Goal: Information Seeking & Learning: Check status

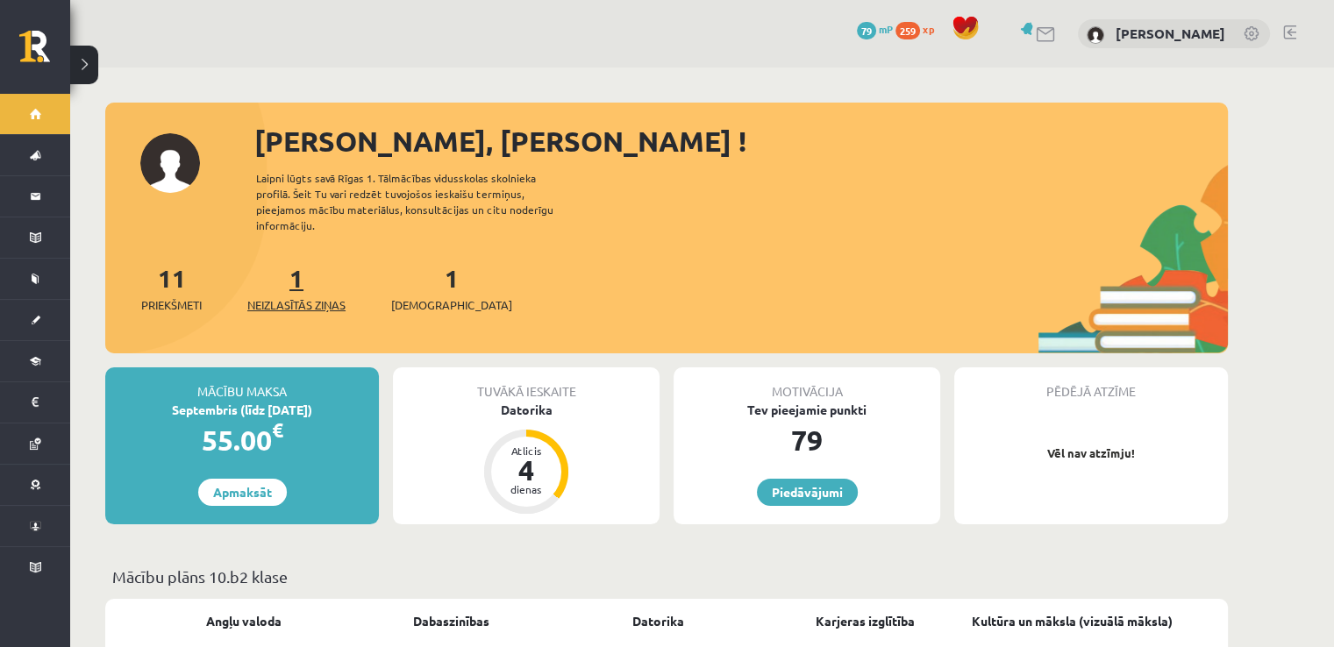
click at [302, 269] on link "1 Neizlasītās ziņas" at bounding box center [296, 288] width 98 height 52
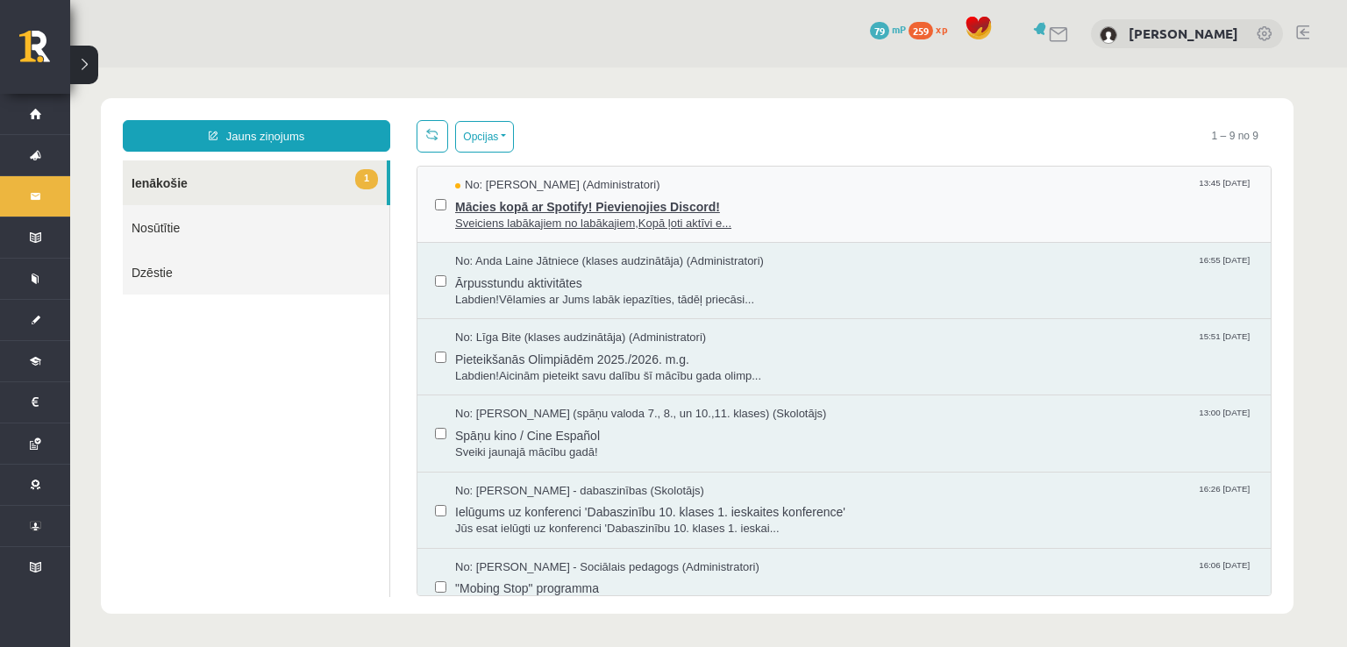
click at [686, 206] on span "Mācies kopā ar Spotify! Pievienojies Discord!" at bounding box center [854, 205] width 798 height 22
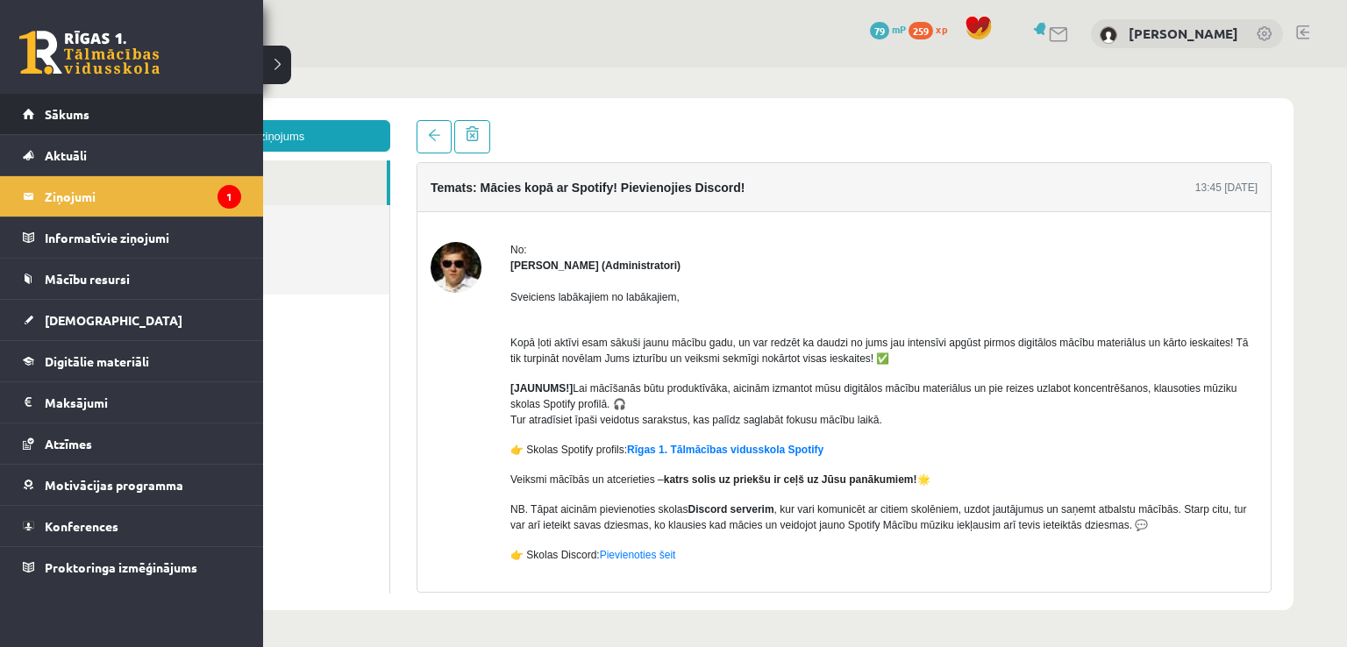
click at [4, 108] on li "Sākums" at bounding box center [131, 114] width 263 height 41
click at [35, 107] on link "Sākums" at bounding box center [132, 114] width 218 height 40
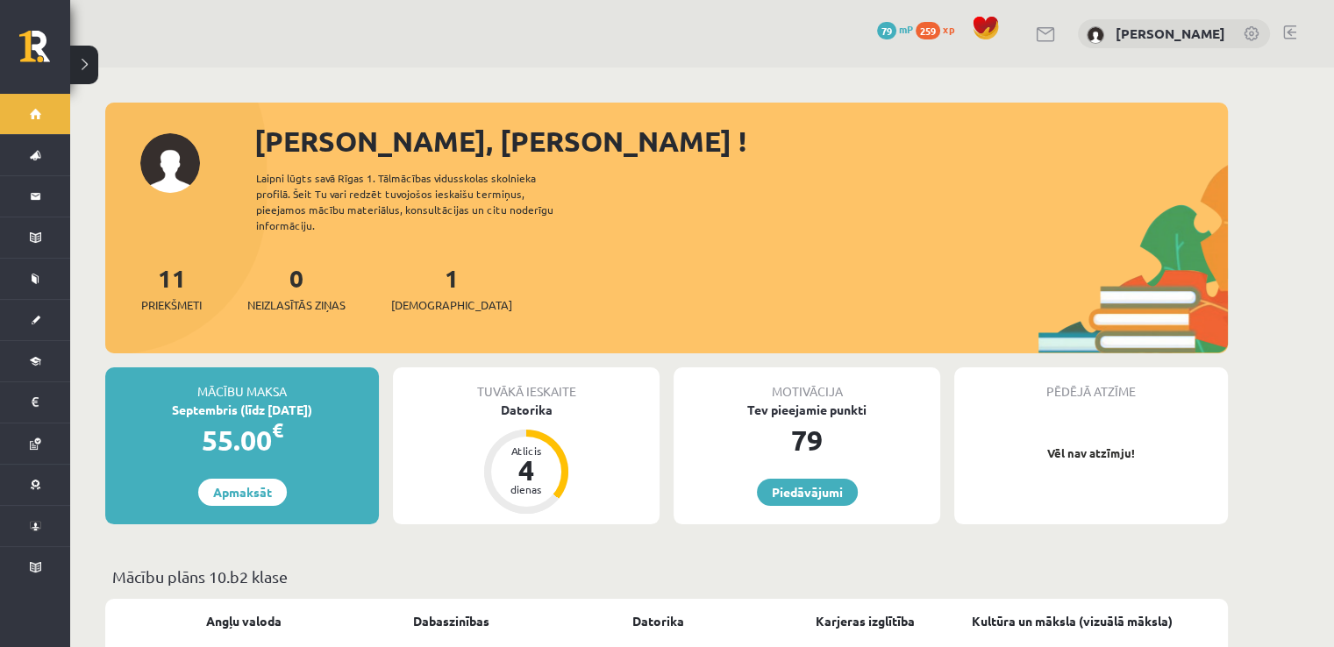
click at [435, 260] on div "1 Ieskaites" at bounding box center [451, 287] width 121 height 54
click at [415, 263] on div "1 Ieskaites" at bounding box center [451, 287] width 121 height 54
click at [430, 263] on link "1 Ieskaites" at bounding box center [451, 288] width 121 height 52
